Goal: Book appointment/travel/reservation

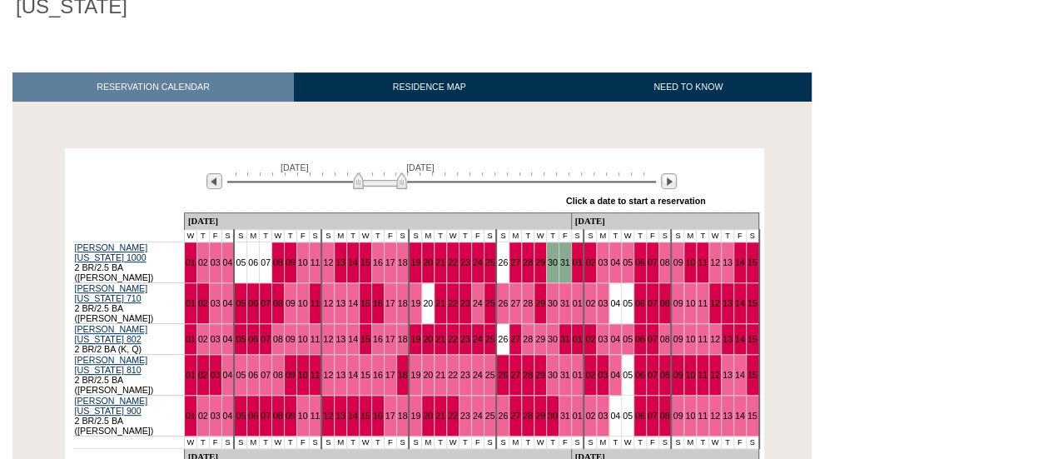
scroll to position [301, 0]
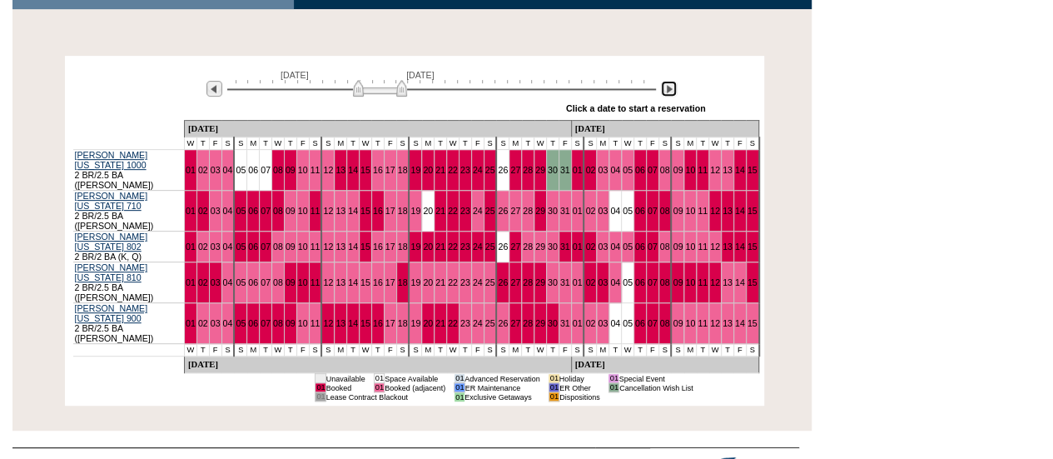
click at [670, 81] on img at bounding box center [669, 89] width 16 height 16
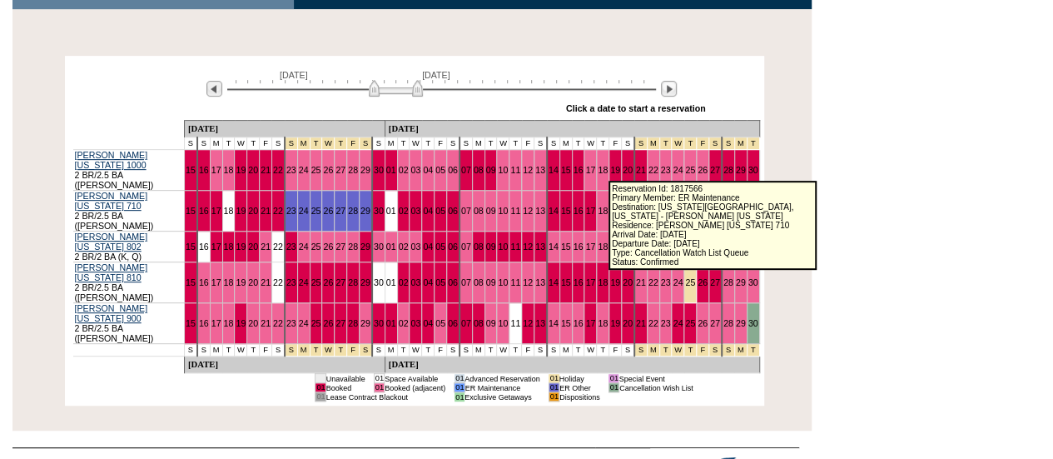
click at [661, 206] on link "23" at bounding box center [666, 211] width 10 height 10
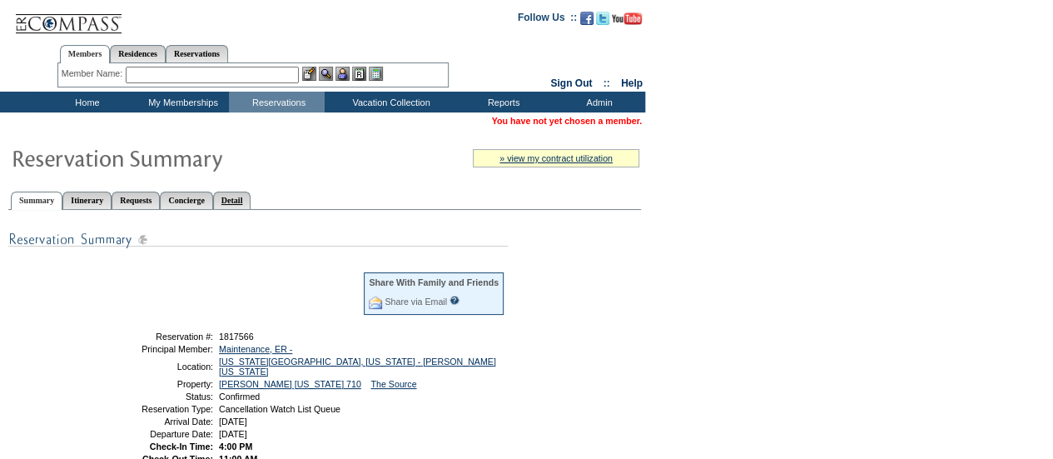
click at [251, 192] on link "Detail" at bounding box center [232, 199] width 38 height 17
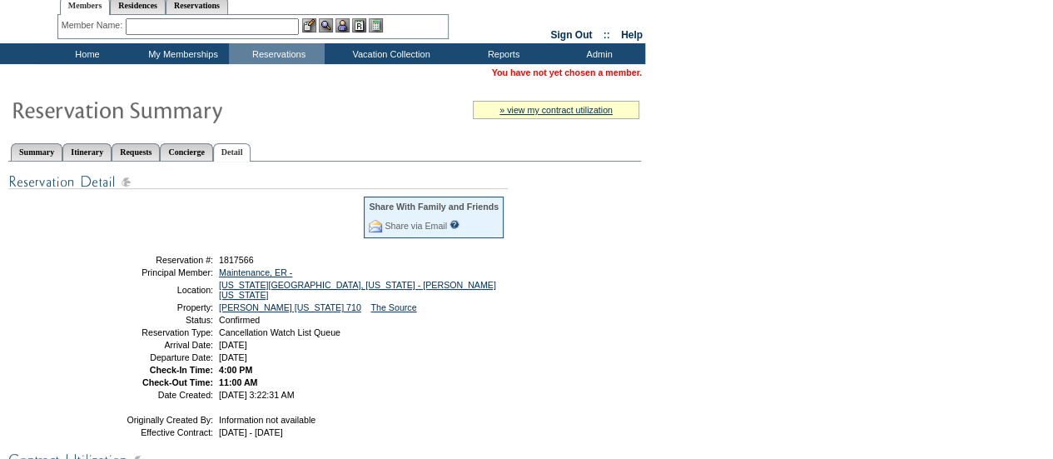
scroll to position [46, 0]
